Goal: Information Seeking & Learning: Learn about a topic

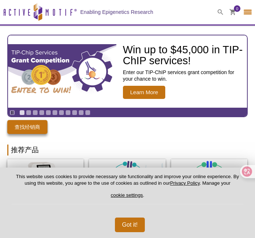
select select "[GEOGRAPHIC_DATA]"
select select "中文"
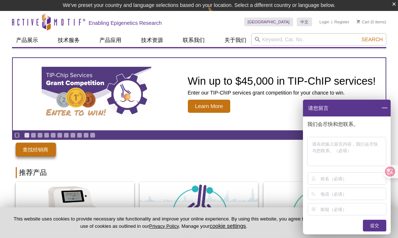
click at [255, 108] on span at bounding box center [384, 108] width 12 height 17
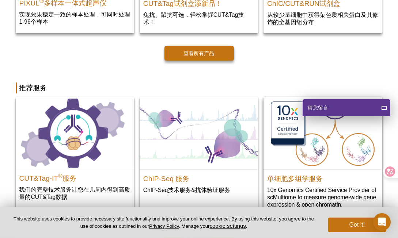
scroll to position [281, 0]
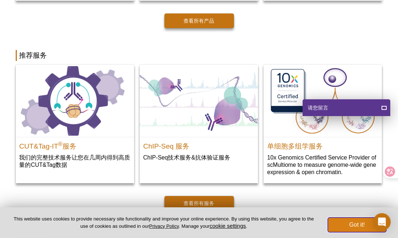
click at [255, 221] on button "Got it!" at bounding box center [357, 225] width 58 height 15
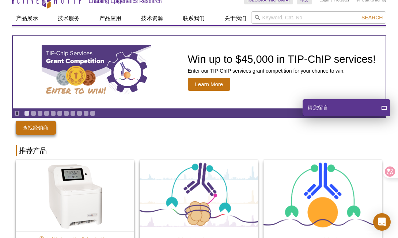
scroll to position [0, 0]
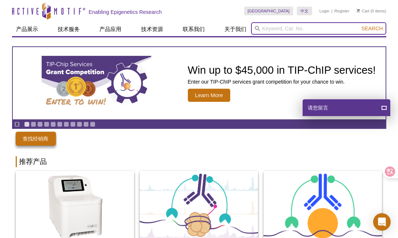
click at [255, 26] on input "search" at bounding box center [318, 28] width 135 height 12
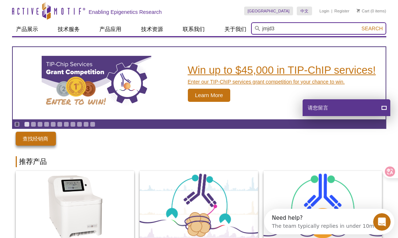
type input "jmjd3"
click at [255, 25] on button "Search" at bounding box center [372, 28] width 26 height 7
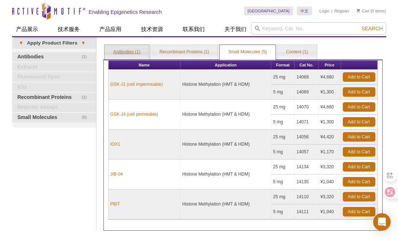
click at [123, 55] on link "Antibodies (1)" at bounding box center [126, 52] width 45 height 15
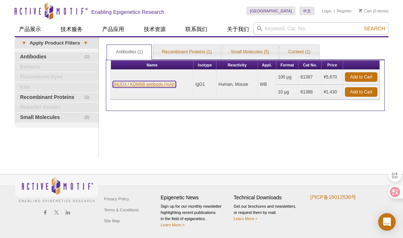
click at [120, 81] on link "JMJD3 / KDM6B antibody (mAb)" at bounding box center [144, 84] width 63 height 7
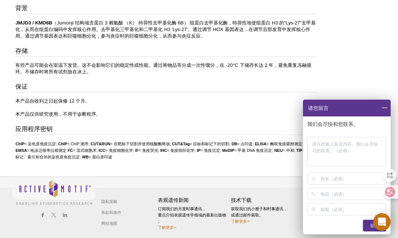
scroll to position [491, 0]
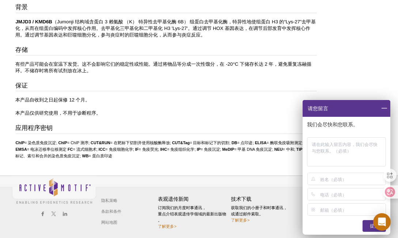
click at [386, 103] on span at bounding box center [384, 108] width 12 height 17
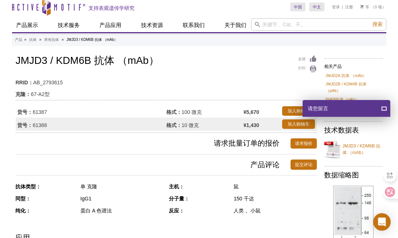
scroll to position [0, 0]
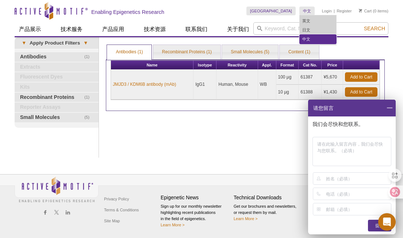
click at [309, 37] on link "中文" at bounding box center [318, 39] width 37 height 9
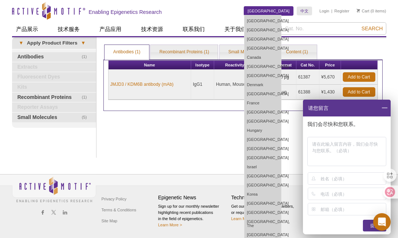
click at [287, 12] on link "[GEOGRAPHIC_DATA]" at bounding box center [268, 11] width 49 height 9
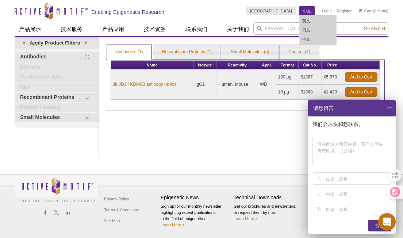
click at [302, 8] on link "中文" at bounding box center [306, 11] width 15 height 9
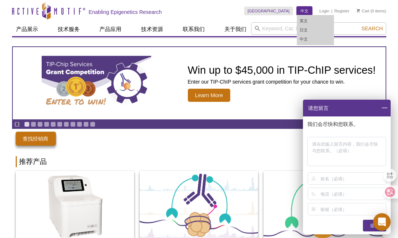
click at [301, 11] on link "中文" at bounding box center [304, 11] width 15 height 9
click at [307, 39] on link "中文" at bounding box center [315, 39] width 37 height 9
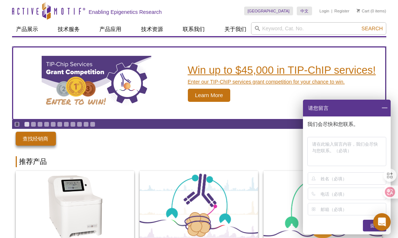
click at [276, 102] on div "Win up to $45,000 in TIP-ChIP services! Enter our TIP-ChIP services grant compe…" at bounding box center [279, 83] width 199 height 72
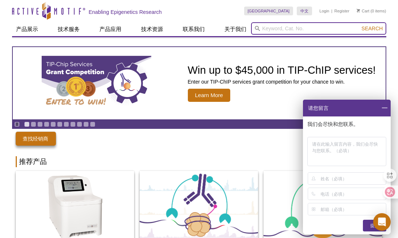
click at [290, 23] on input "search" at bounding box center [318, 28] width 135 height 12
type input "jmj"
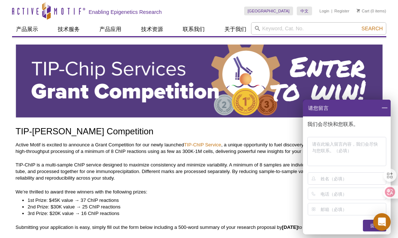
click at [385, 109] on span at bounding box center [384, 108] width 12 height 17
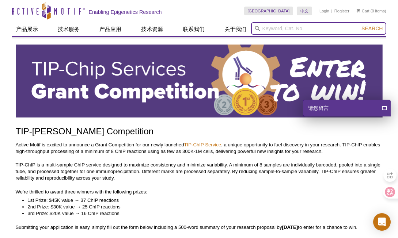
click at [272, 24] on input "search" at bounding box center [318, 28] width 135 height 12
click at [359, 25] on button "Search" at bounding box center [372, 28] width 26 height 7
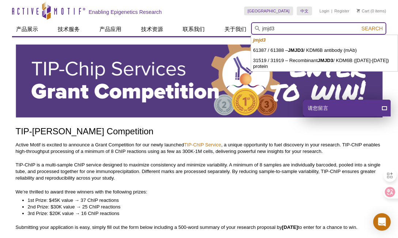
type input "jmjd3"
click at [359, 25] on button "Search" at bounding box center [372, 28] width 26 height 7
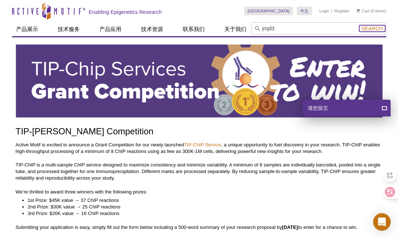
click at [373, 29] on span "Search" at bounding box center [371, 29] width 21 height 6
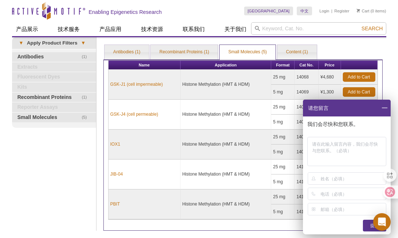
click at [381, 105] on span at bounding box center [384, 108] width 12 height 17
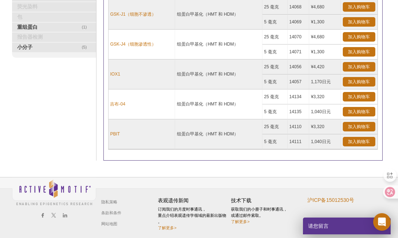
scroll to position [21, 0]
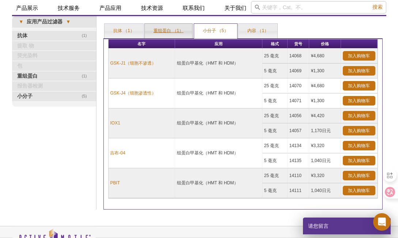
click at [171, 34] on link "重组蛋白 （1）" at bounding box center [168, 31] width 47 height 15
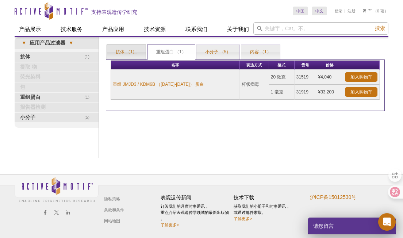
click at [127, 49] on link "抗体 （1）" at bounding box center [126, 52] width 39 height 15
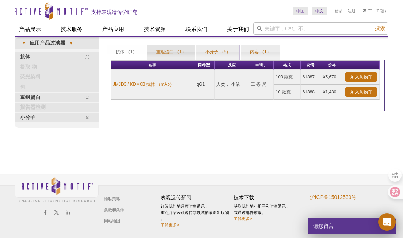
click at [158, 54] on link "重组蛋白 （1）" at bounding box center [171, 52] width 47 height 15
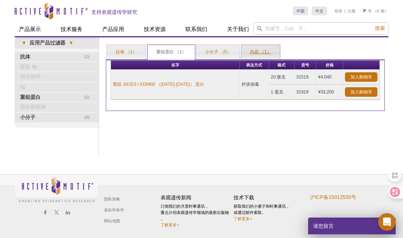
click at [256, 53] on link "内容 （1）" at bounding box center [260, 52] width 39 height 15
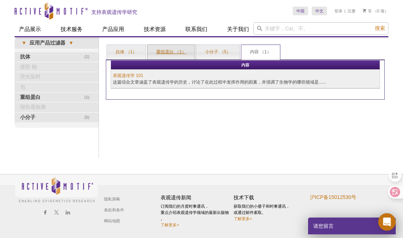
click at [170, 56] on link "重组蛋白 （1）" at bounding box center [171, 52] width 47 height 15
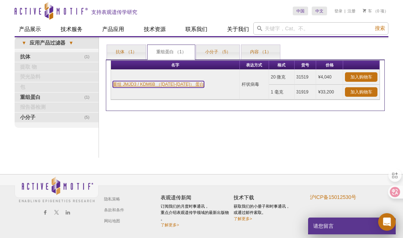
click at [167, 83] on link "重组 JMJD3 / KDM6B （[DATE]-[DATE]） 蛋白" at bounding box center [158, 84] width 91 height 7
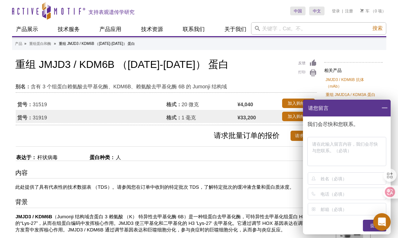
click at [386, 105] on span at bounding box center [384, 108] width 12 height 17
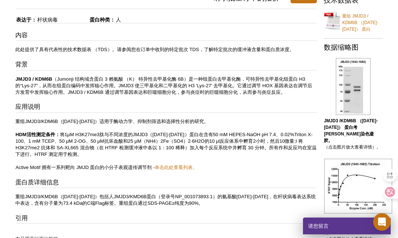
scroll to position [146, 0]
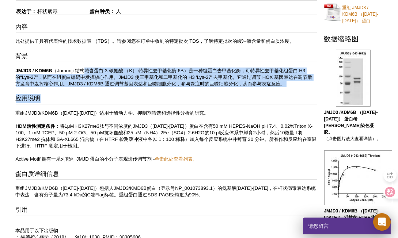
drag, startPoint x: 84, startPoint y: 69, endPoint x: 199, endPoint y: 88, distance: 116.6
click at [199, 88] on div "内容 此处提供了具有代表性的技术数据表 （TDS）。请参阅您在订单中收到的特定批次 TDS，了解特定批次的缓冲液含量和蛋白质浓度。 背景 JMJD3 / KD…" at bounding box center [166, 132] width 301 height 218
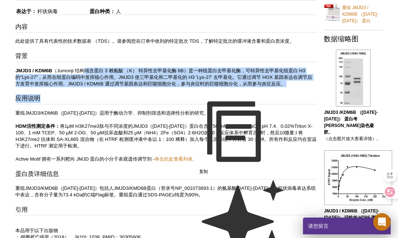
click at [83, 96] on h3 "应用说明" at bounding box center [166, 99] width 301 height 10
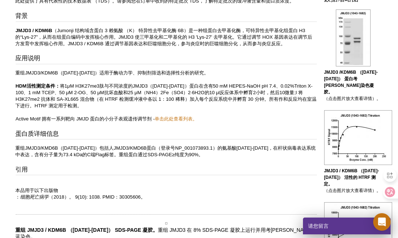
scroll to position [195, 0]
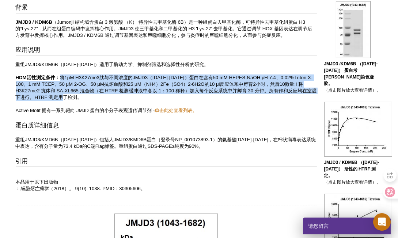
drag, startPoint x: 62, startPoint y: 76, endPoint x: 106, endPoint y: 97, distance: 49.0
click at [106, 97] on p "重组JMJD3/KDM6B（[DATE]-[DATE]）适用于酶动力学、抑制剂筛选和选择性分析的研究。 HDM活性测定条件： 将1μM H3K27me3肽与不…" at bounding box center [166, 87] width 301 height 53
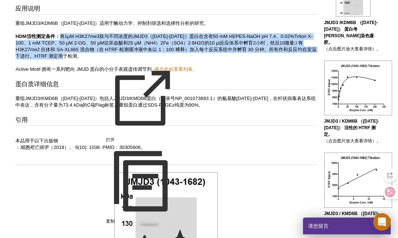
scroll to position [243, 0]
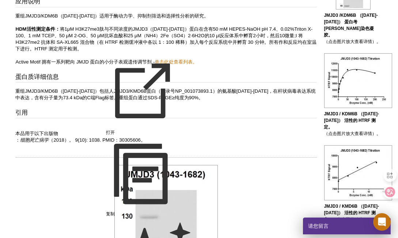
click at [98, 82] on div "内容 此处提供了具有代表性的技术数据表 （TDS）。请参阅您在订单中收到的特定批次 TDS，了解特定批次的缓冲液含量和蛋白质浓度。 背景 JMJD3 / KD…" at bounding box center [166, 35] width 301 height 218
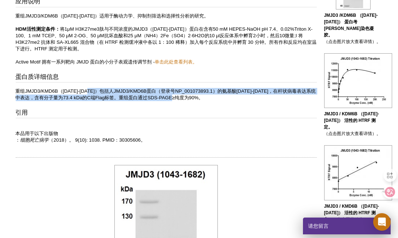
drag, startPoint x: 92, startPoint y: 88, endPoint x: 252, endPoint y: 95, distance: 160.1
click at [252, 95] on p "重组JMJD3/KMD6B（[DATE]-[DATE]）包括人JMJD3/KMD6B蛋白（登录号NP_001073893.1）的氨基酸[DATE]-[DATE…" at bounding box center [166, 94] width 301 height 13
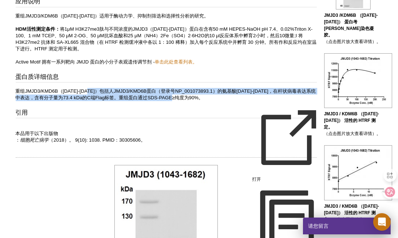
drag, startPoint x: 252, startPoint y: 95, endPoint x: 197, endPoint y: 97, distance: 55.2
click at [197, 97] on p "重组JMJD3/KMD6B（[DATE]-[DATE]）包括人JMJD3/KMD6B蛋白（登录号NP_001073893.1）的氨基酸[DATE]-[DATE…" at bounding box center [166, 94] width 301 height 13
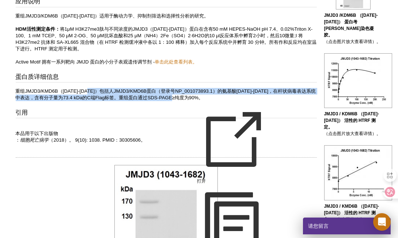
click at [41, 94] on p "重组JMJD3/KMD6B（[DATE]-[DATE]）包括人JMJD3/KMD6B蛋白（登录号NP_001073893.1）的氨基酸[DATE]-[DATE…" at bounding box center [166, 94] width 301 height 13
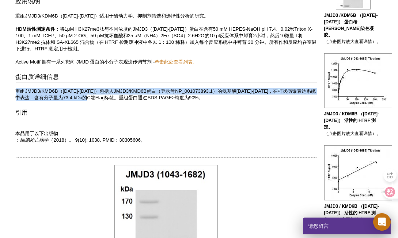
drag, startPoint x: 16, startPoint y: 89, endPoint x: 107, endPoint y: 98, distance: 92.1
click at [107, 98] on p "重组JMJD3/KMD6B（[DATE]-[DATE]）包括人JMJD3/KMD6B蛋白（登录号NP_001073893.1）的氨基酸[DATE]-[DATE…" at bounding box center [166, 94] width 301 height 13
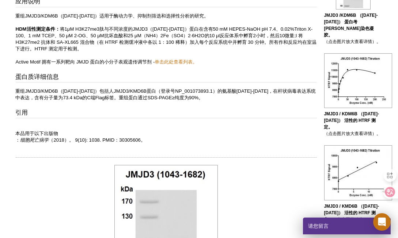
drag, startPoint x: 107, startPoint y: 98, endPoint x: 62, endPoint y: 106, distance: 45.9
click at [62, 106] on div "内容 此处提供了具有代表性的技术数据表 （TDS）。请参阅您在订单中收到的特定批次 TDS，了解特定批次的缓冲液含量和蛋白质浓度。 背景 JMJD3 / KD…" at bounding box center [166, 35] width 301 height 218
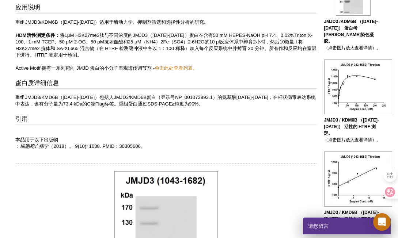
scroll to position [233, 0]
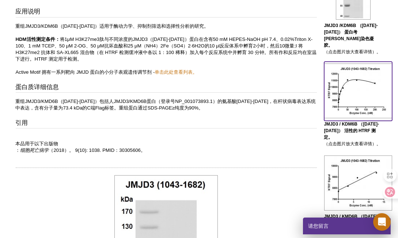
click at [354, 97] on img at bounding box center [358, 91] width 68 height 55
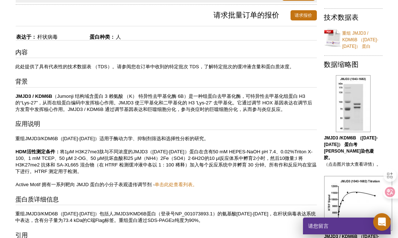
scroll to position [122, 0]
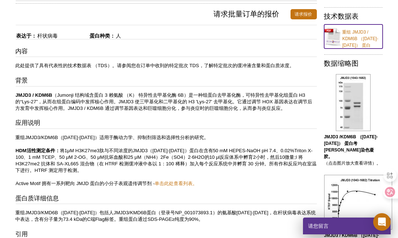
click at [353, 45] on link "重组 JMJD3 / KDM6B （[DATE]-[DATE]） 蛋白" at bounding box center [353, 36] width 58 height 24
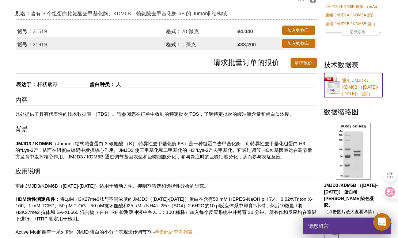
scroll to position [0, 0]
